Goal: Find specific page/section

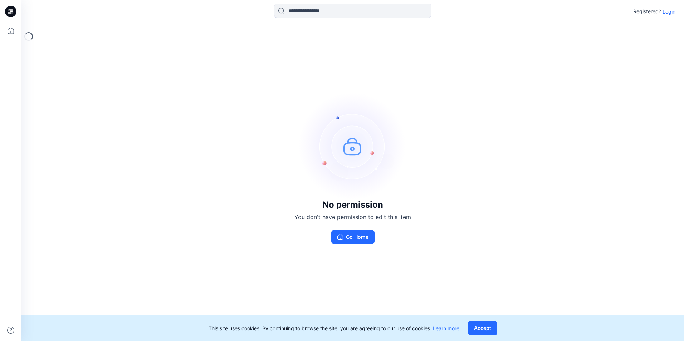
click at [340, 235] on button "Go Home" at bounding box center [352, 237] width 43 height 14
